Goal: Check status: Check status

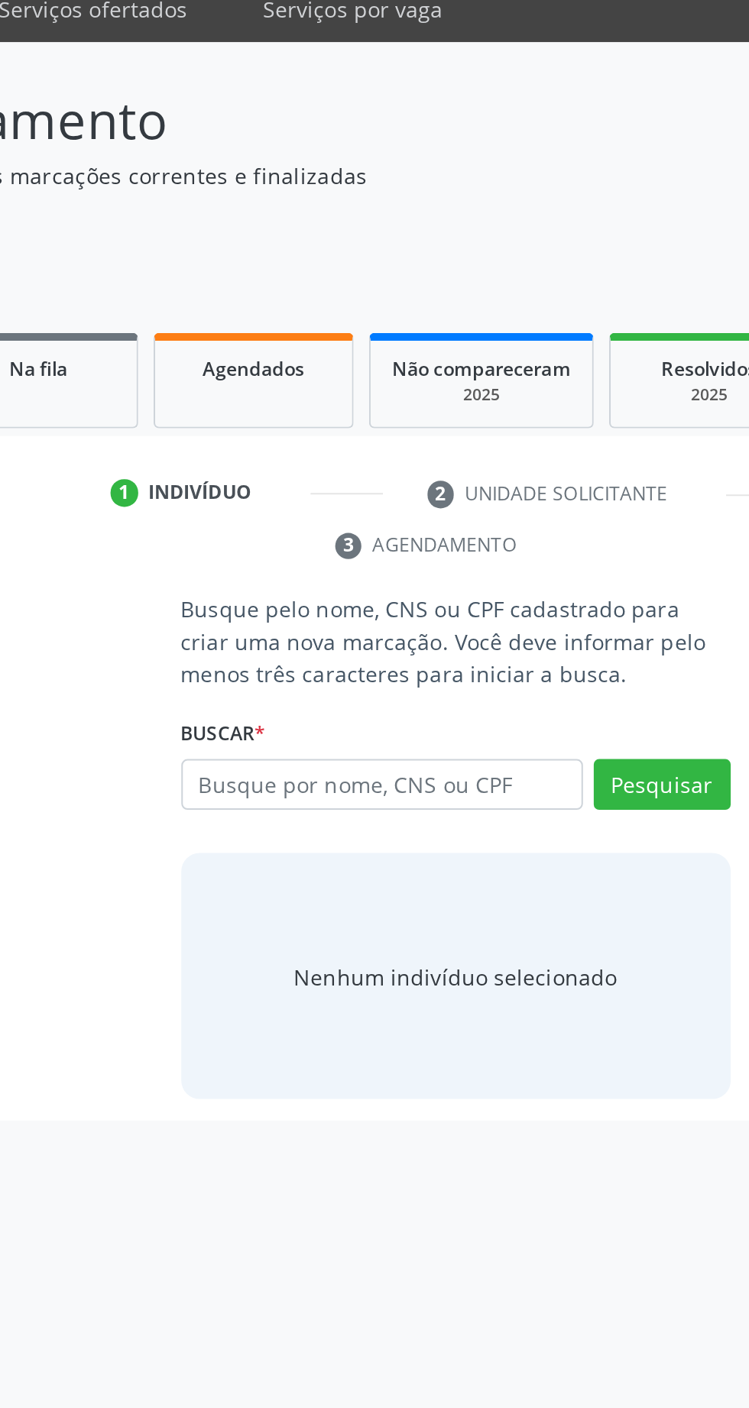
click at [396, 448] on input "text" at bounding box center [337, 453] width 199 height 26
click at [279, 274] on link "Agendados" at bounding box center [274, 251] width 99 height 47
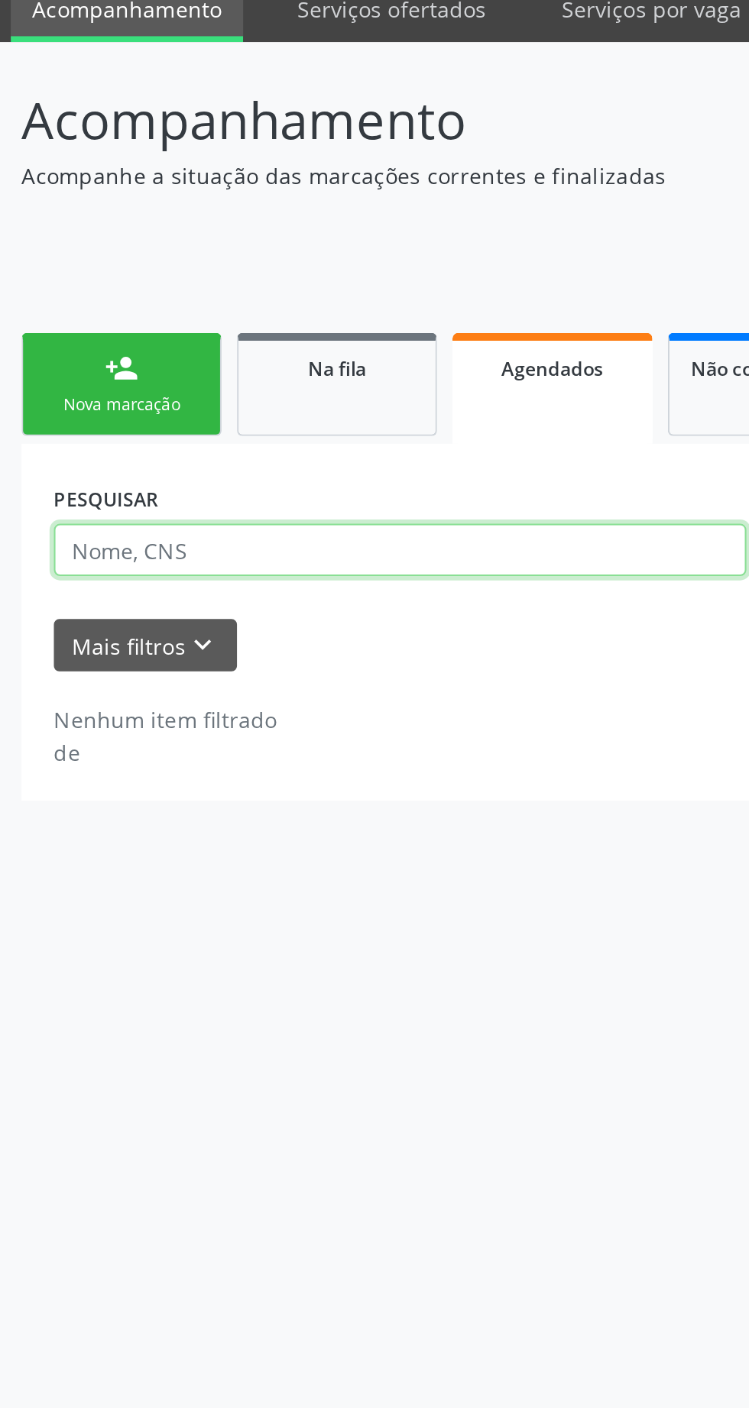
click at [202, 342] on input "text" at bounding box center [199, 336] width 344 height 26
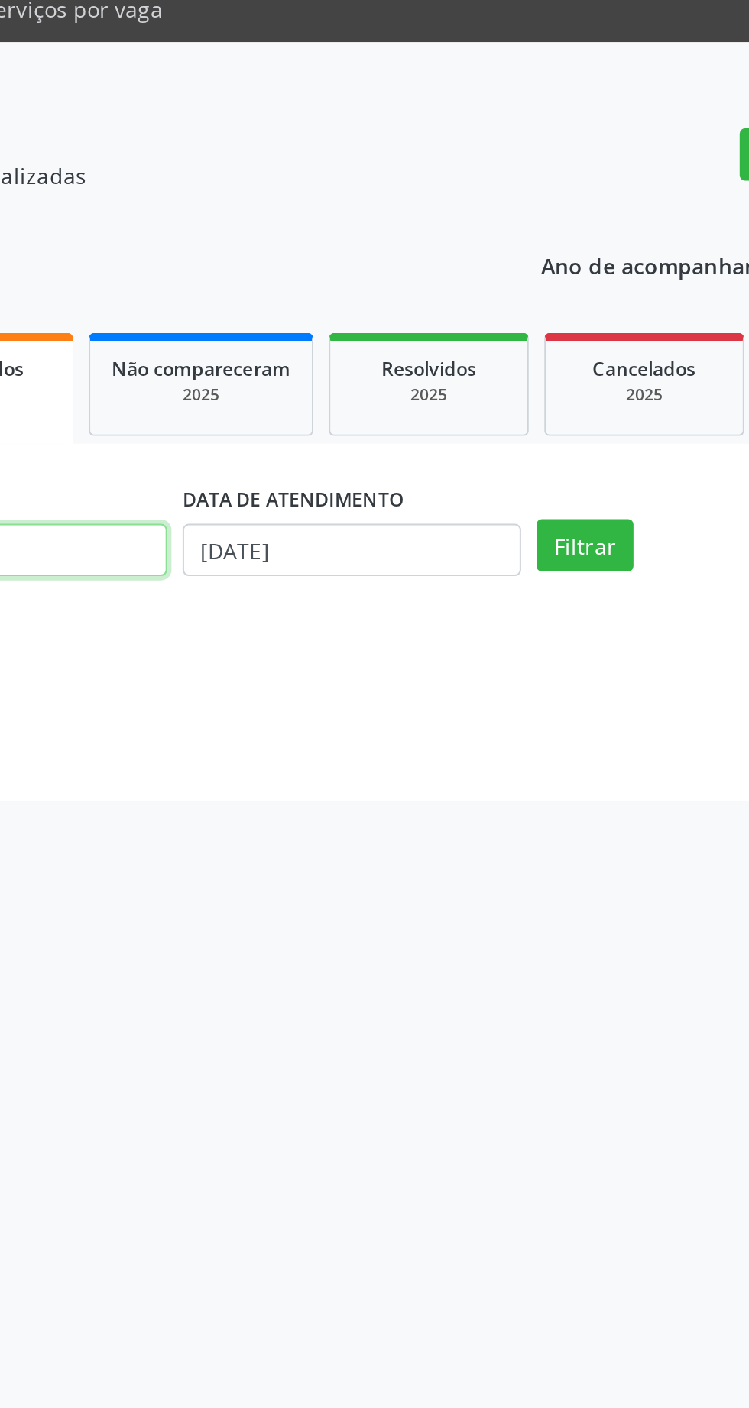
type input "TACIANO"
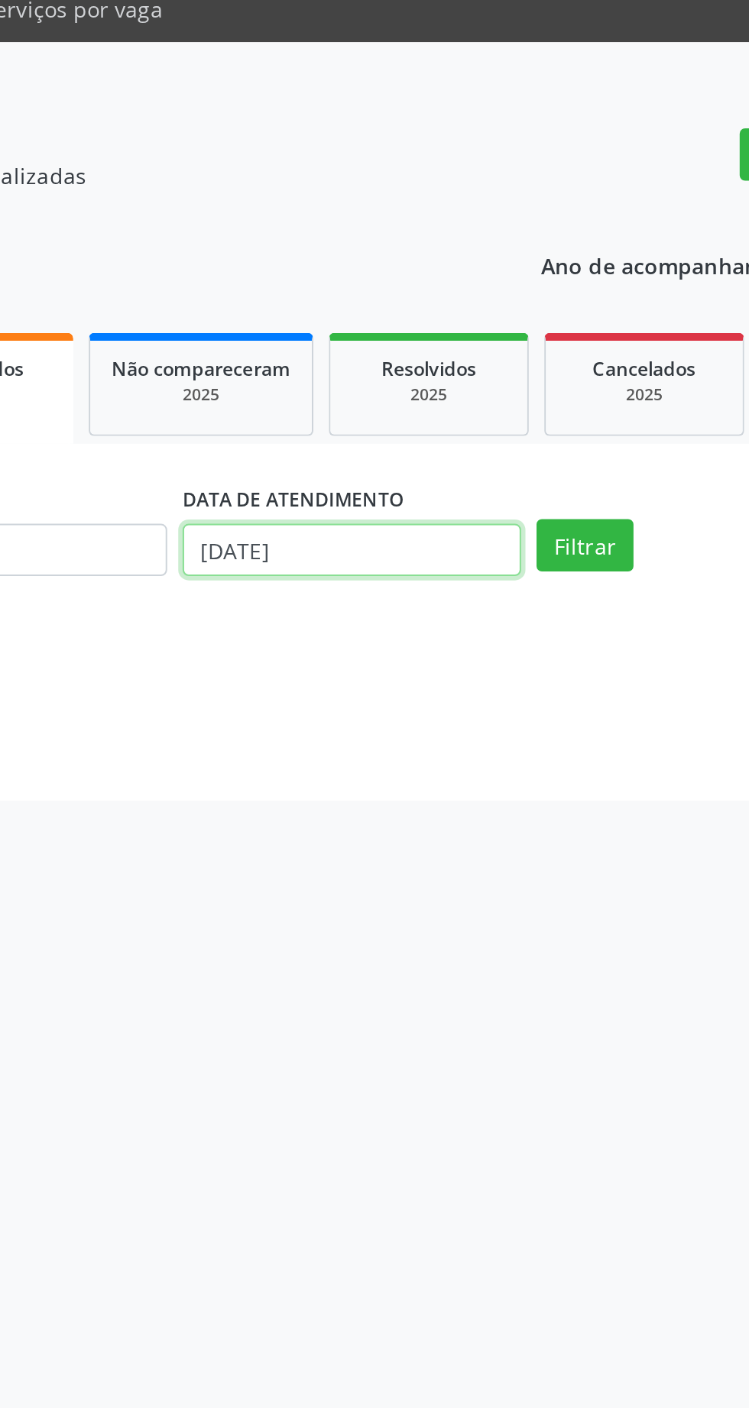
click at [458, 340] on body "Central de Marcação notifications [PERSON_NAME] Operador de regulação  Configu…" at bounding box center [374, 704] width 749 height 1408
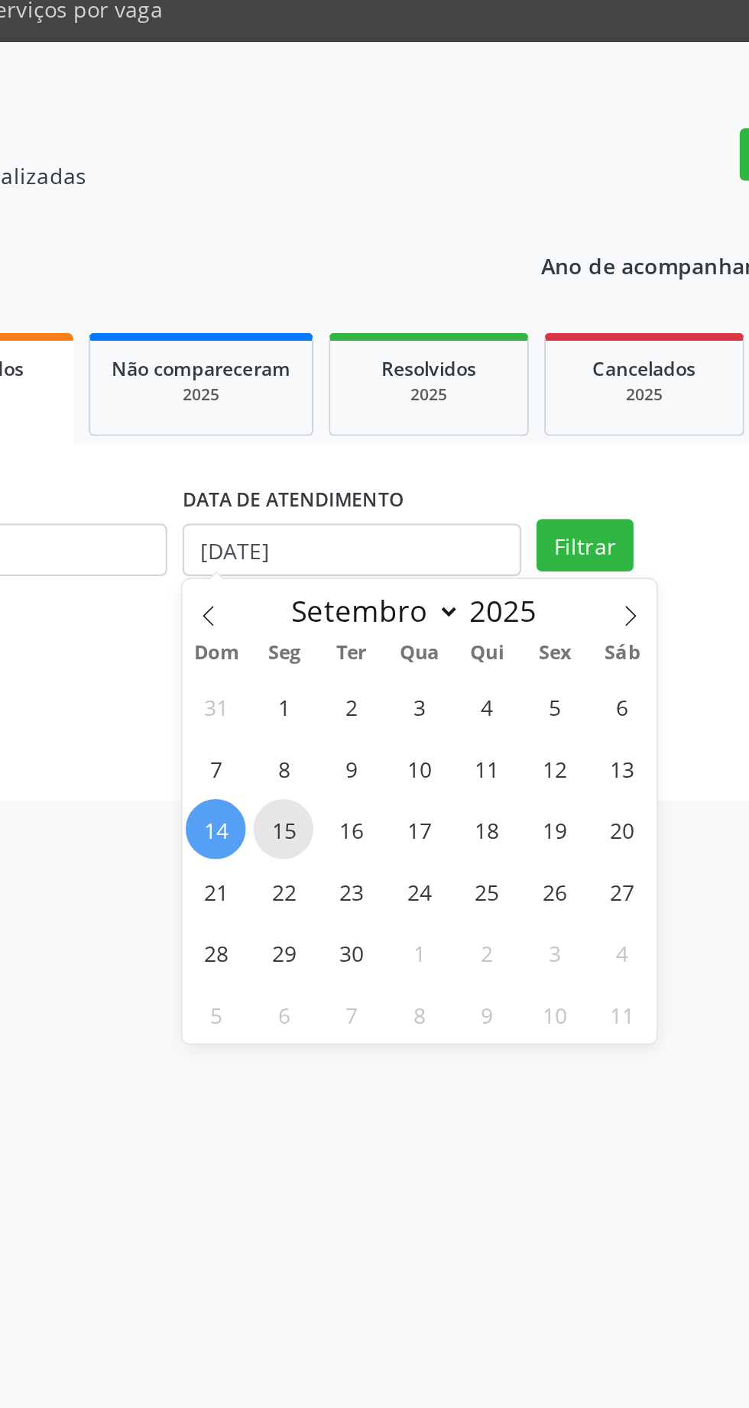
click at [429, 478] on span "15" at bounding box center [428, 475] width 30 height 30
type input "[DATE]"
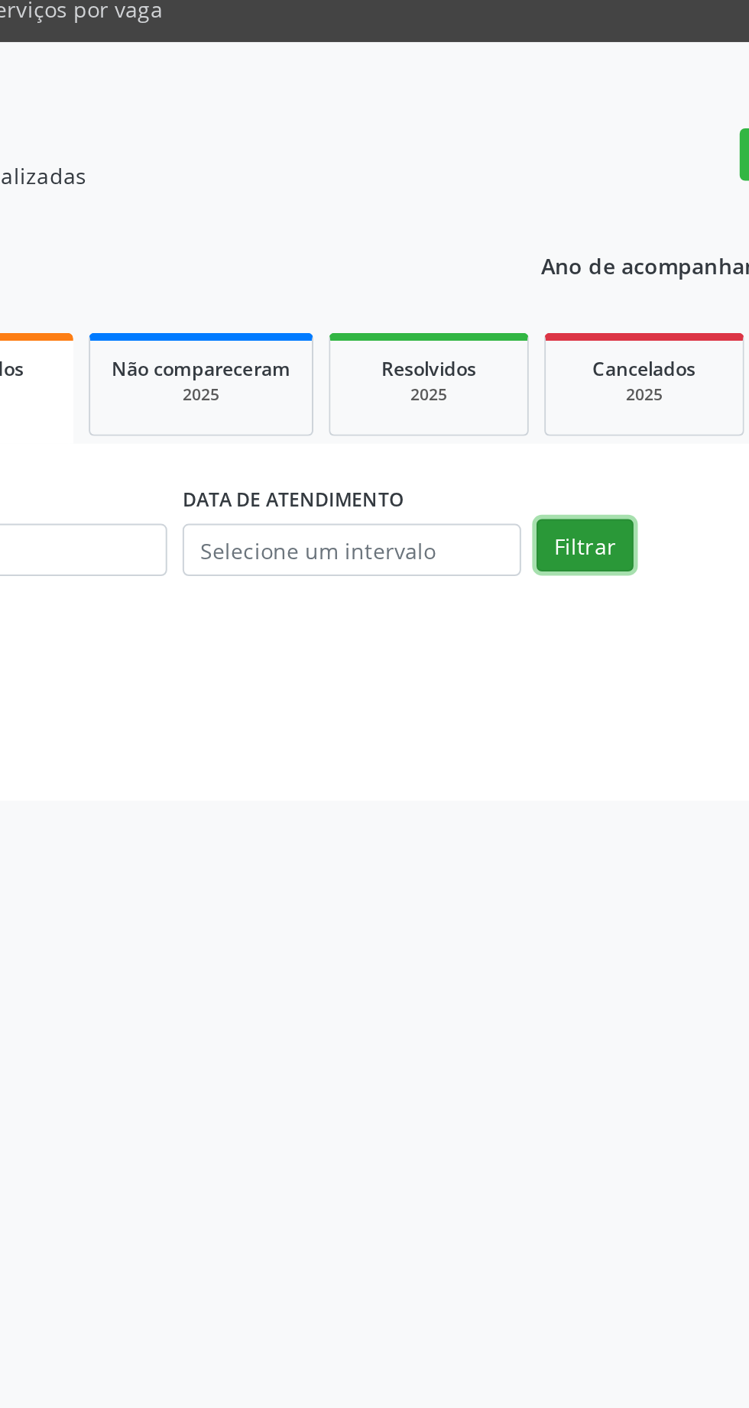
click at [576, 336] on button "Filtrar" at bounding box center [578, 334] width 48 height 26
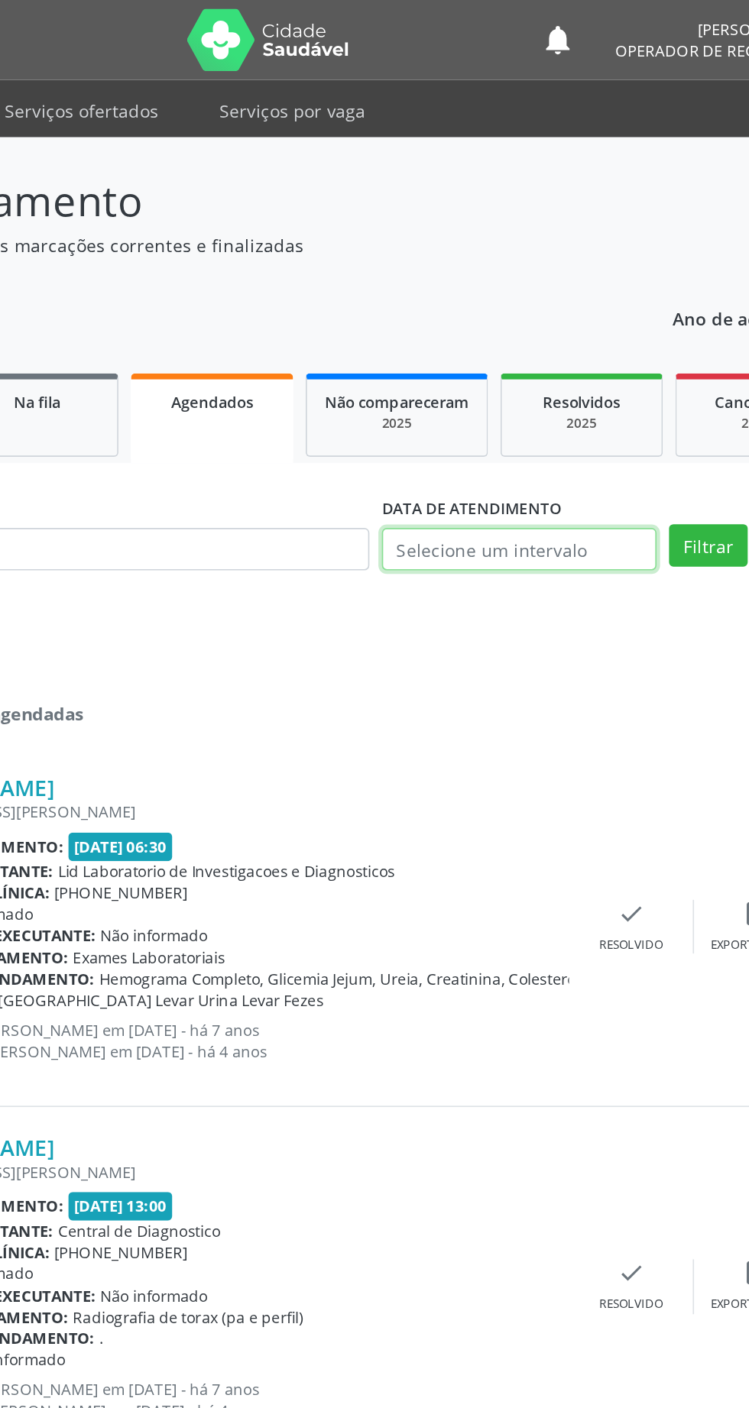
click at [468, 348] on body "Central de Marcação notifications [PERSON_NAME] Operador de regulação  Configu…" at bounding box center [374, 704] width 749 height 1408
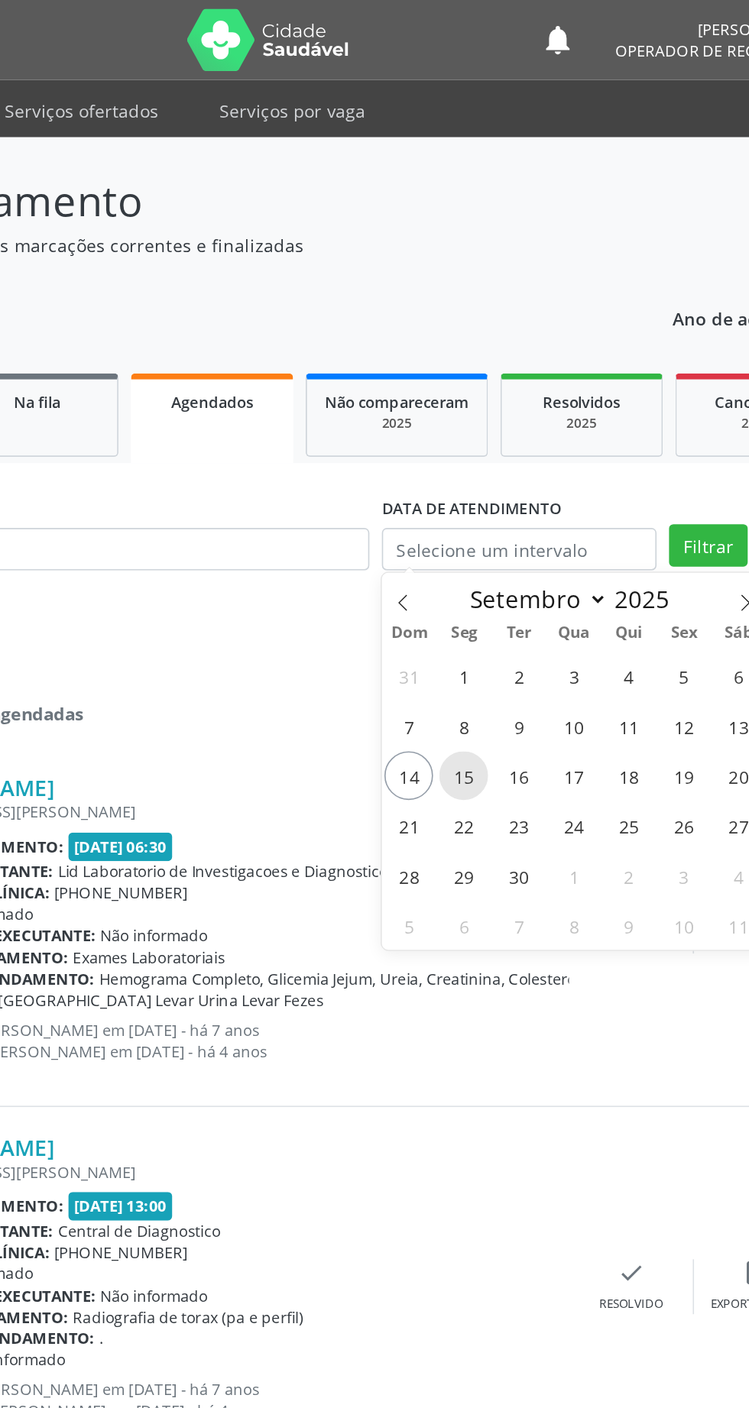
click at [439, 475] on span "15" at bounding box center [428, 475] width 30 height 30
type input "[DATE]"
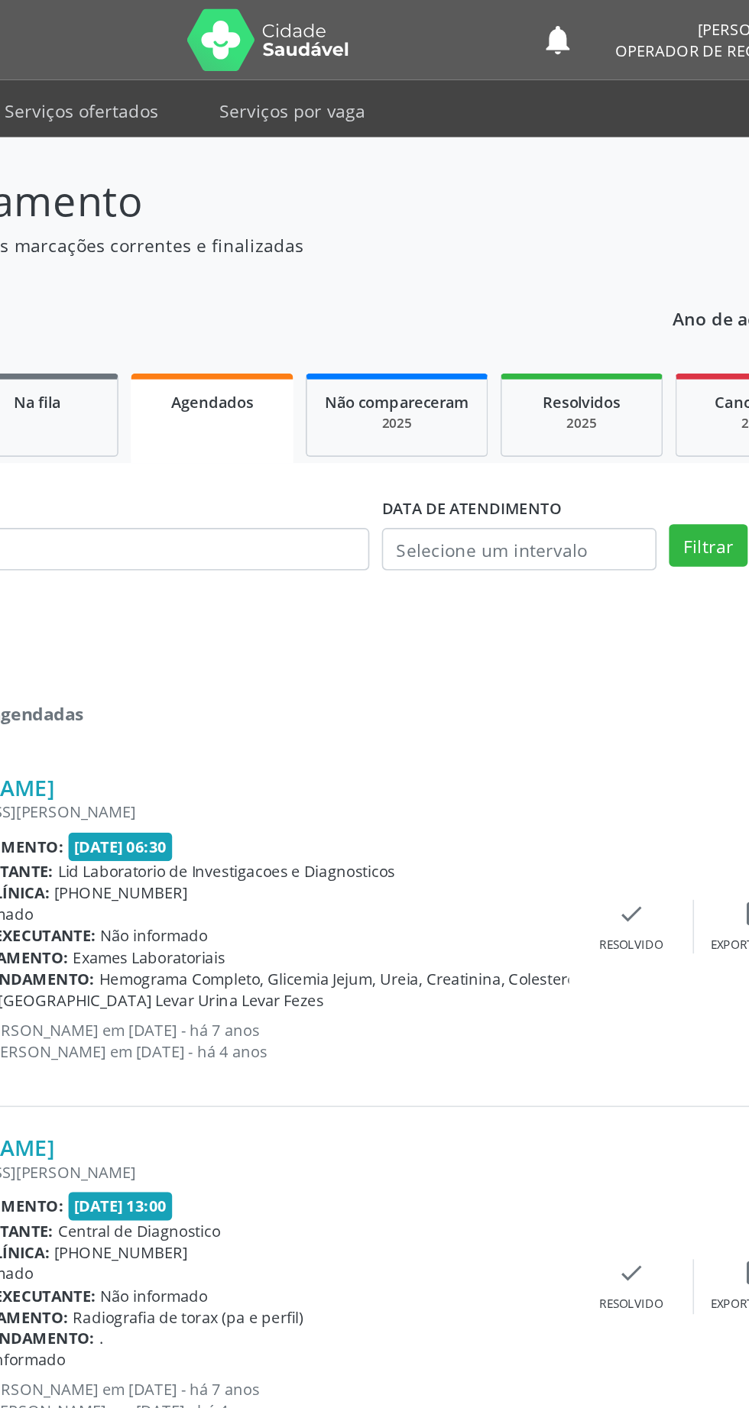
click at [543, 639] on div "[PERSON_NAME] [STREET_ADDRESS][PERSON_NAME] Data de atendimento: [DATE] 06:30 U…" at bounding box center [374, 568] width 695 height 220
click at [493, 338] on body "Central de Marcação notifications [PERSON_NAME] Operador de regulação  Configu…" at bounding box center [374, 704] width 749 height 1408
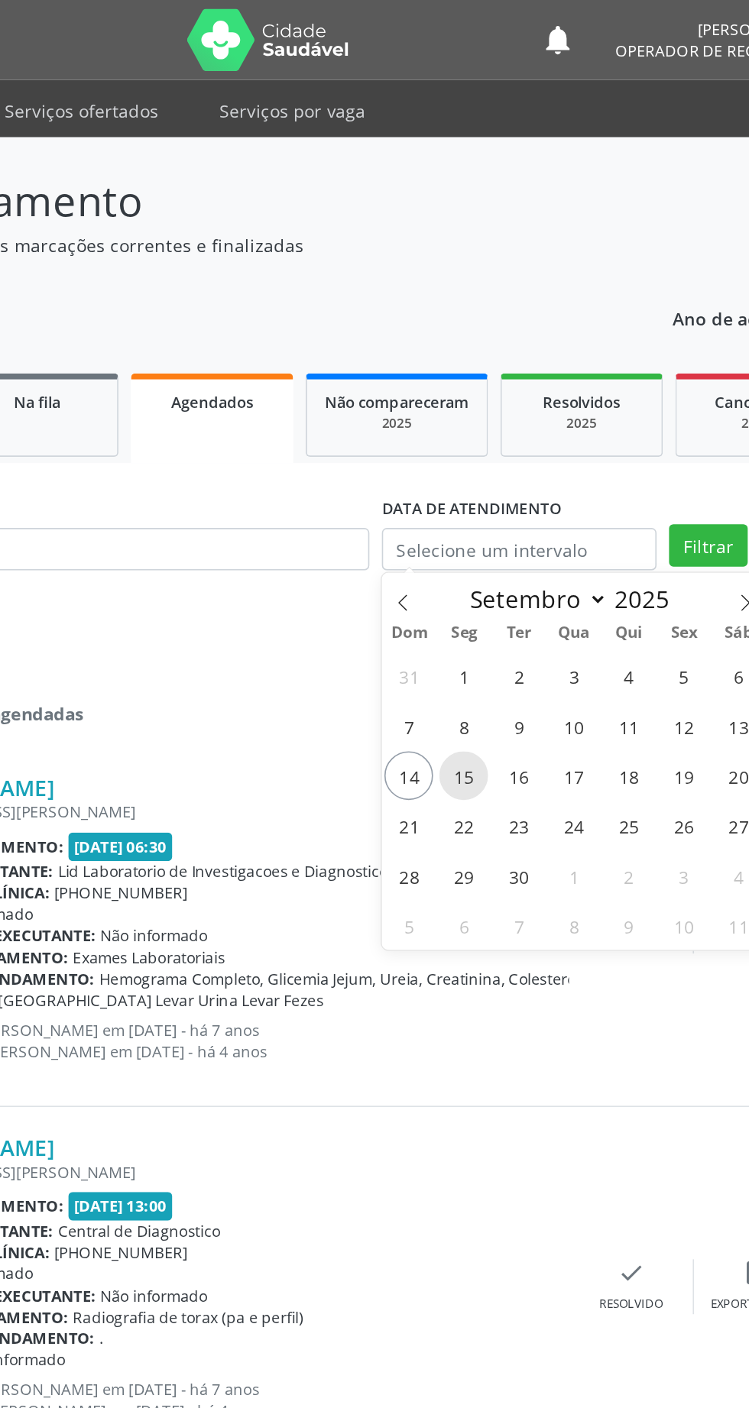
click at [430, 471] on span "15" at bounding box center [428, 475] width 30 height 30
type input "[DATE]"
click at [529, 485] on span "18" at bounding box center [529, 475] width 30 height 30
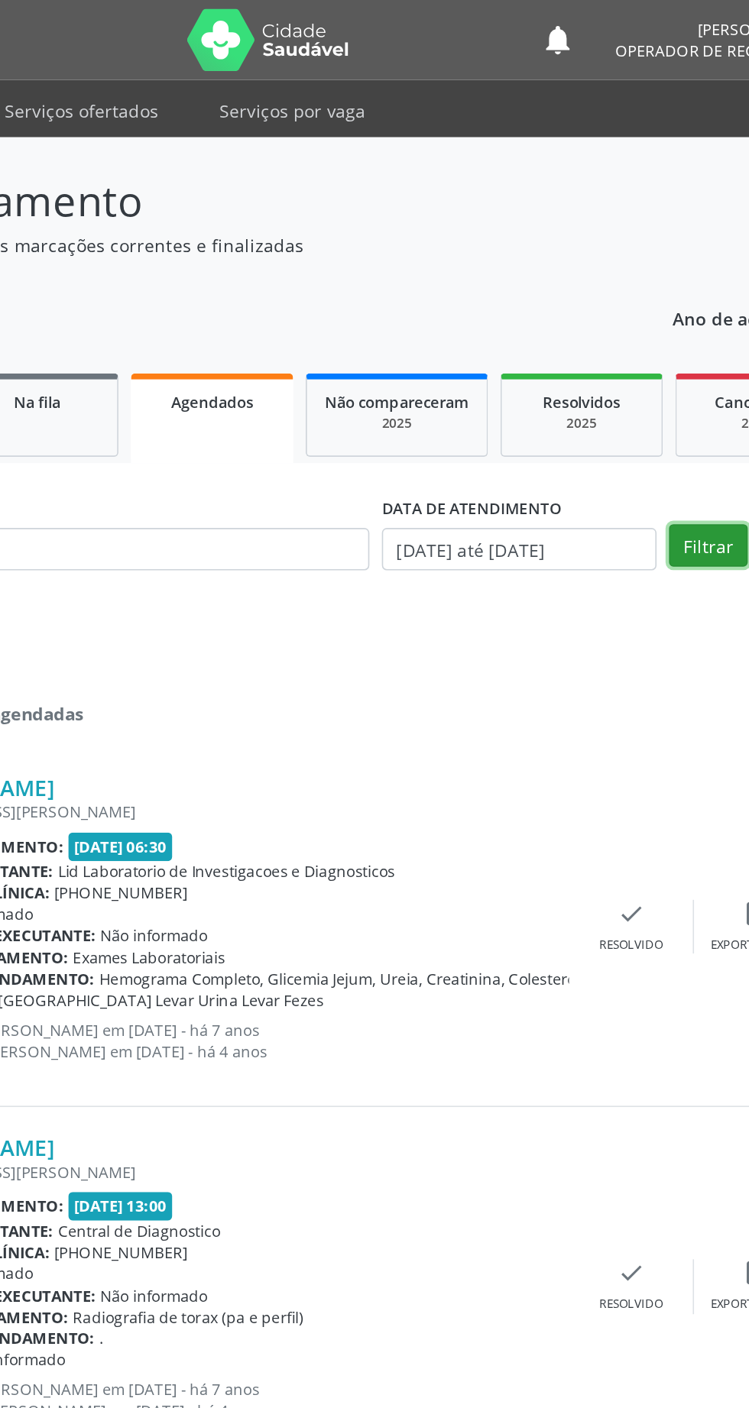
click at [575, 345] on button "Filtrar" at bounding box center [578, 334] width 48 height 26
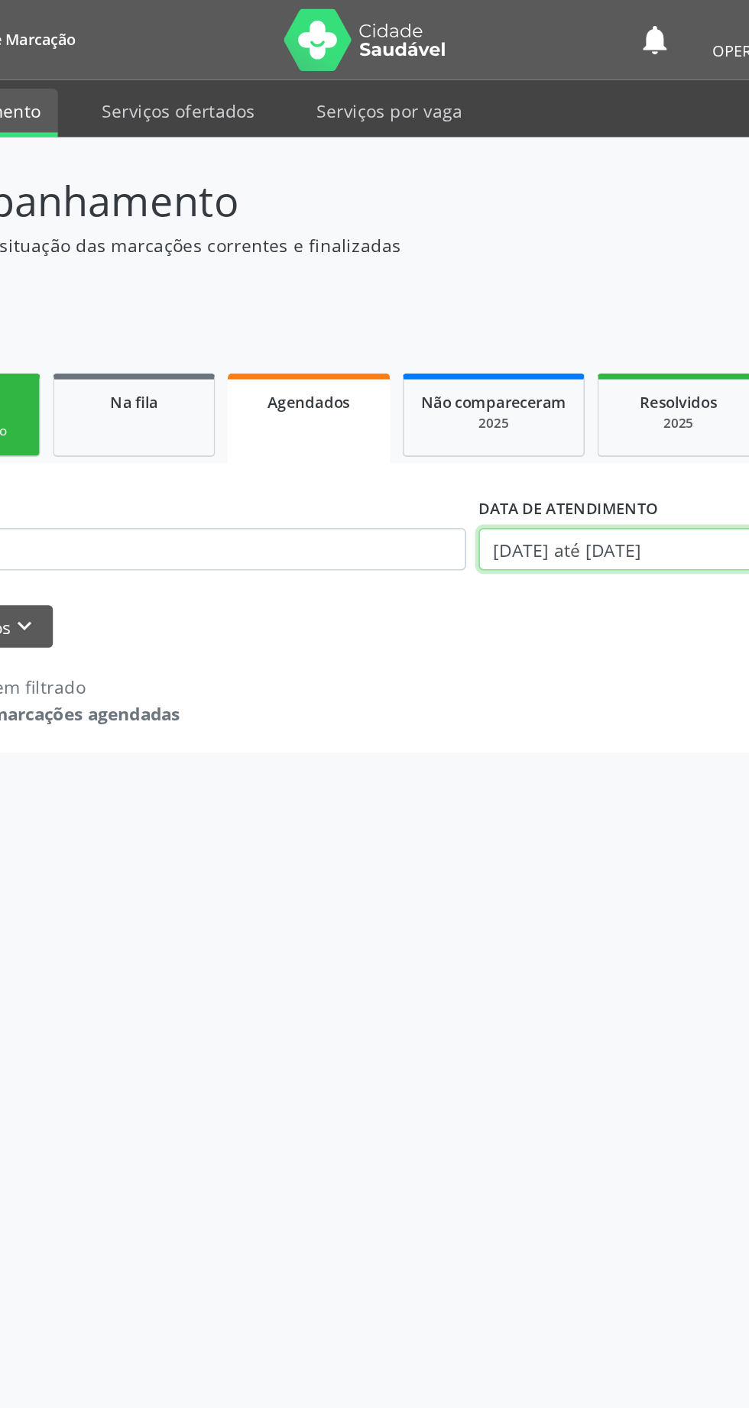
click at [444, 345] on body "Central de Marcação notifications [PERSON_NAME] Operador de regulação  Configu…" at bounding box center [374, 704] width 749 height 1408
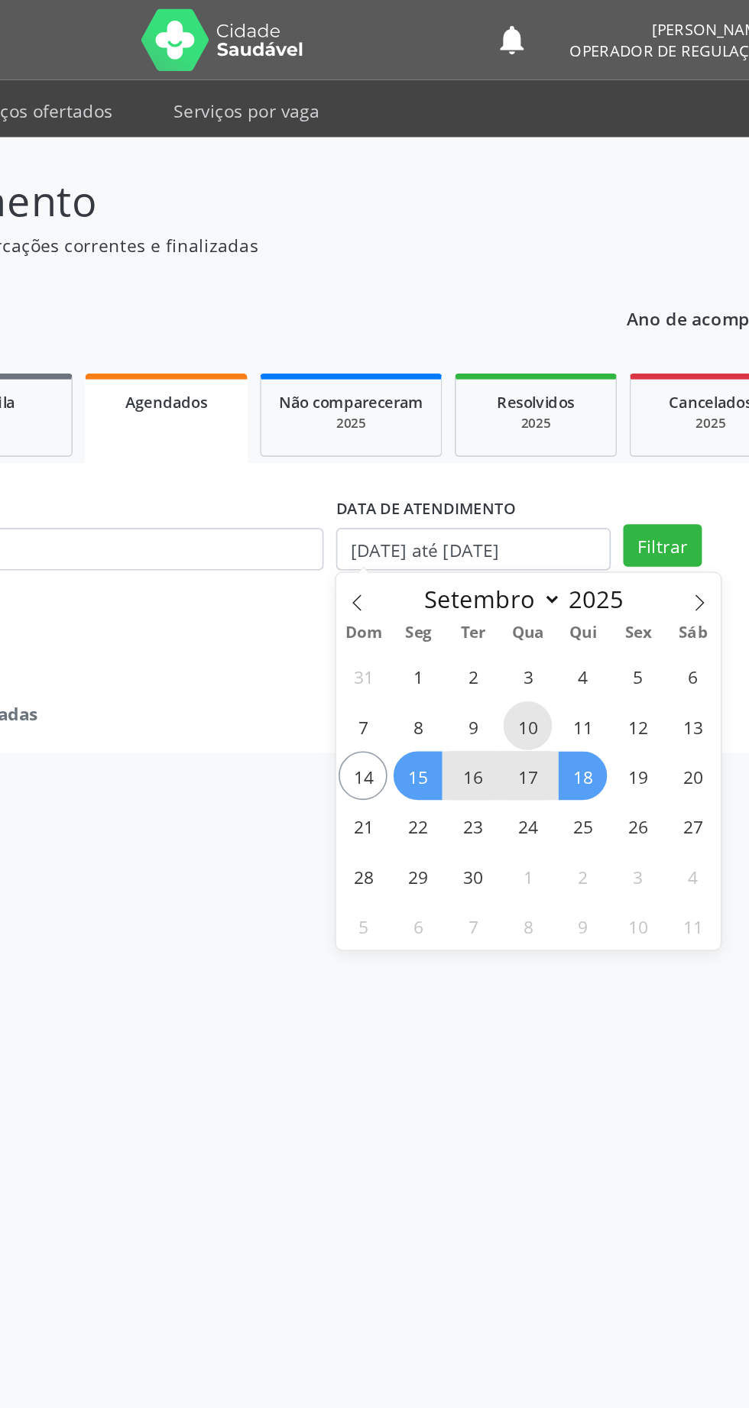
click at [497, 445] on span "10" at bounding box center [496, 444] width 30 height 30
type input "[DATE]"
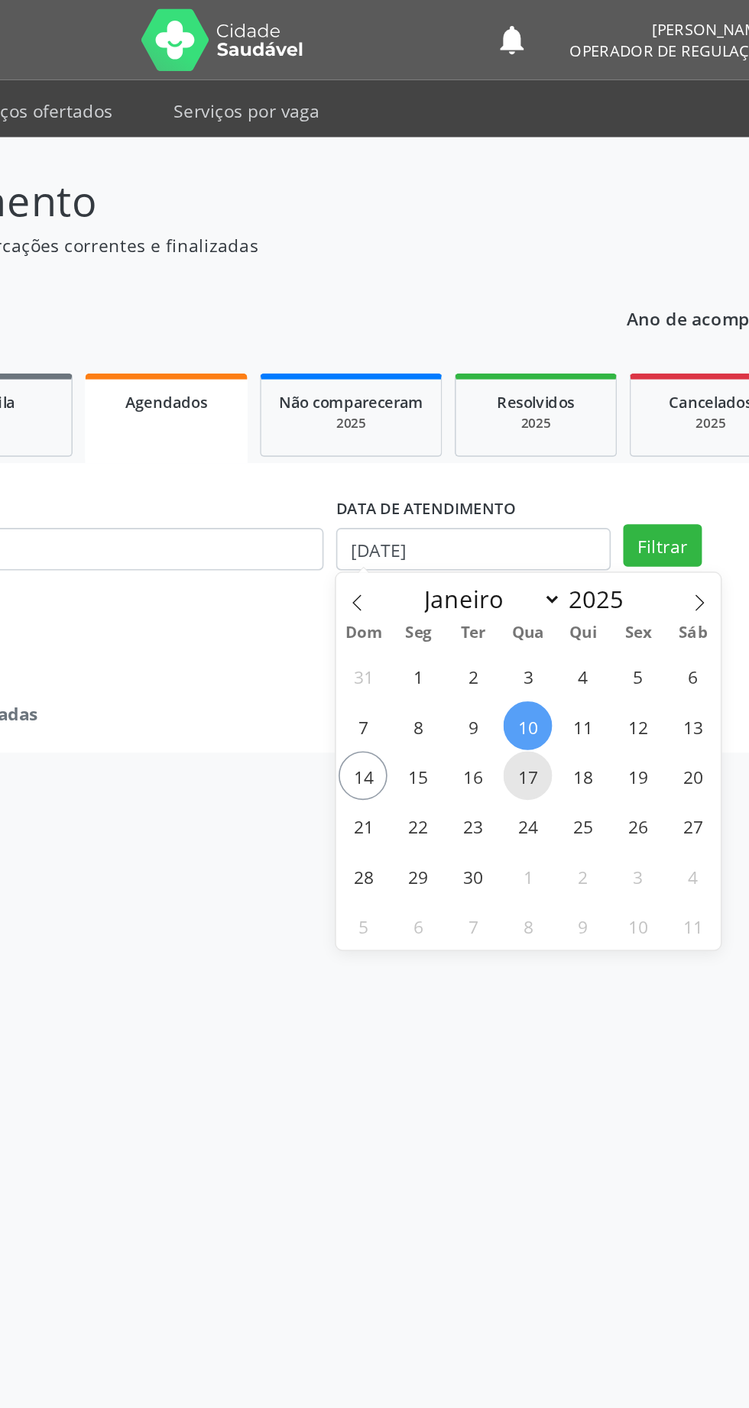
click at [507, 480] on span "17" at bounding box center [496, 475] width 30 height 30
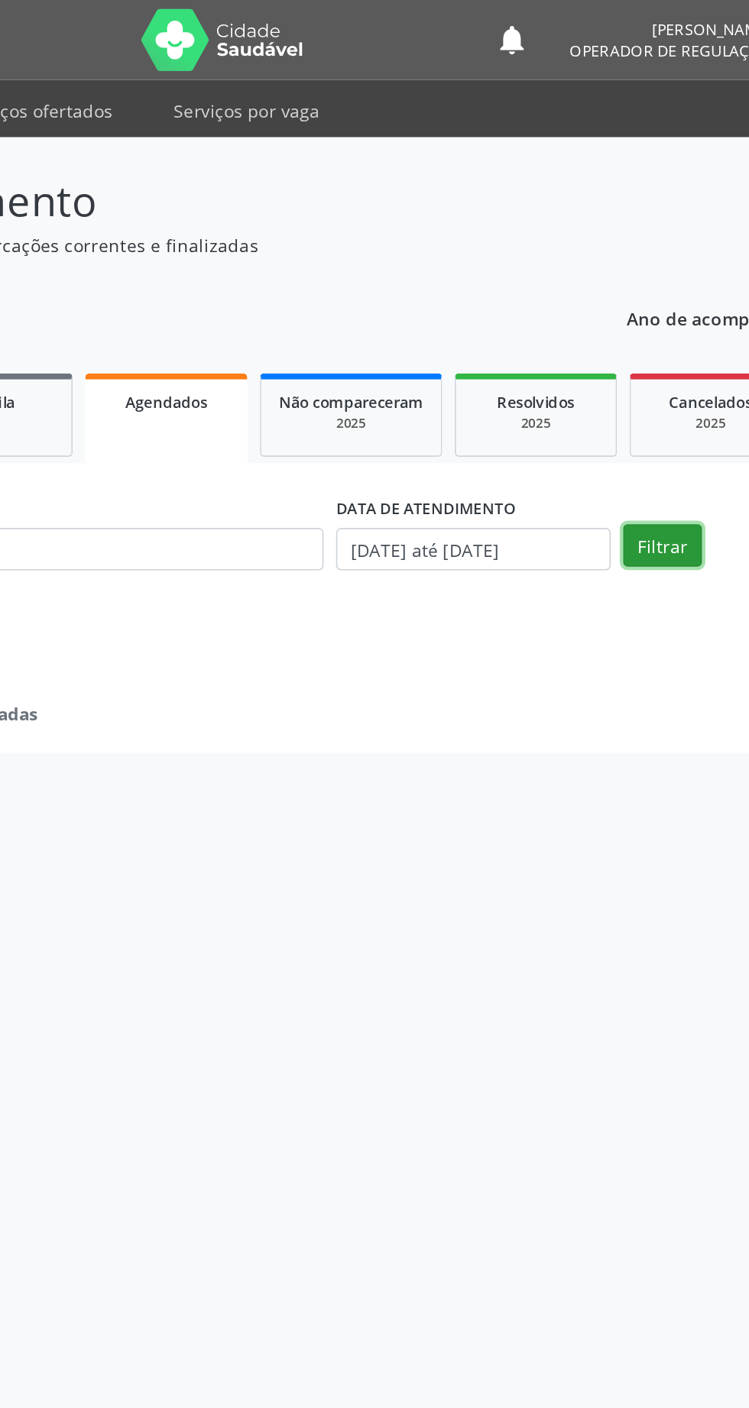
click at [578, 336] on button "Filtrar" at bounding box center [578, 334] width 48 height 26
